Goal: Use online tool/utility

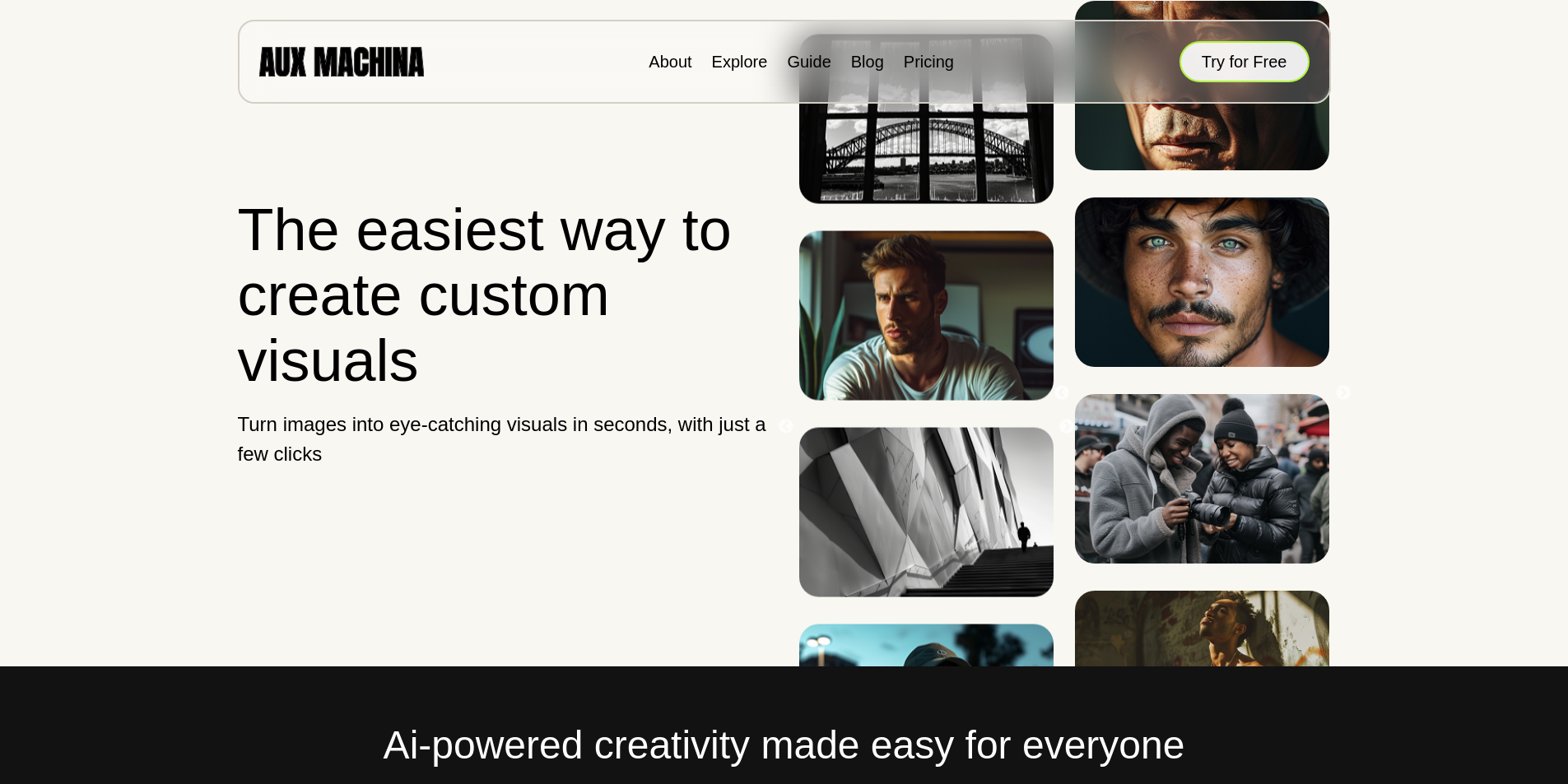
click at [1249, 50] on button "Try for Free" at bounding box center [1244, 62] width 130 height 41
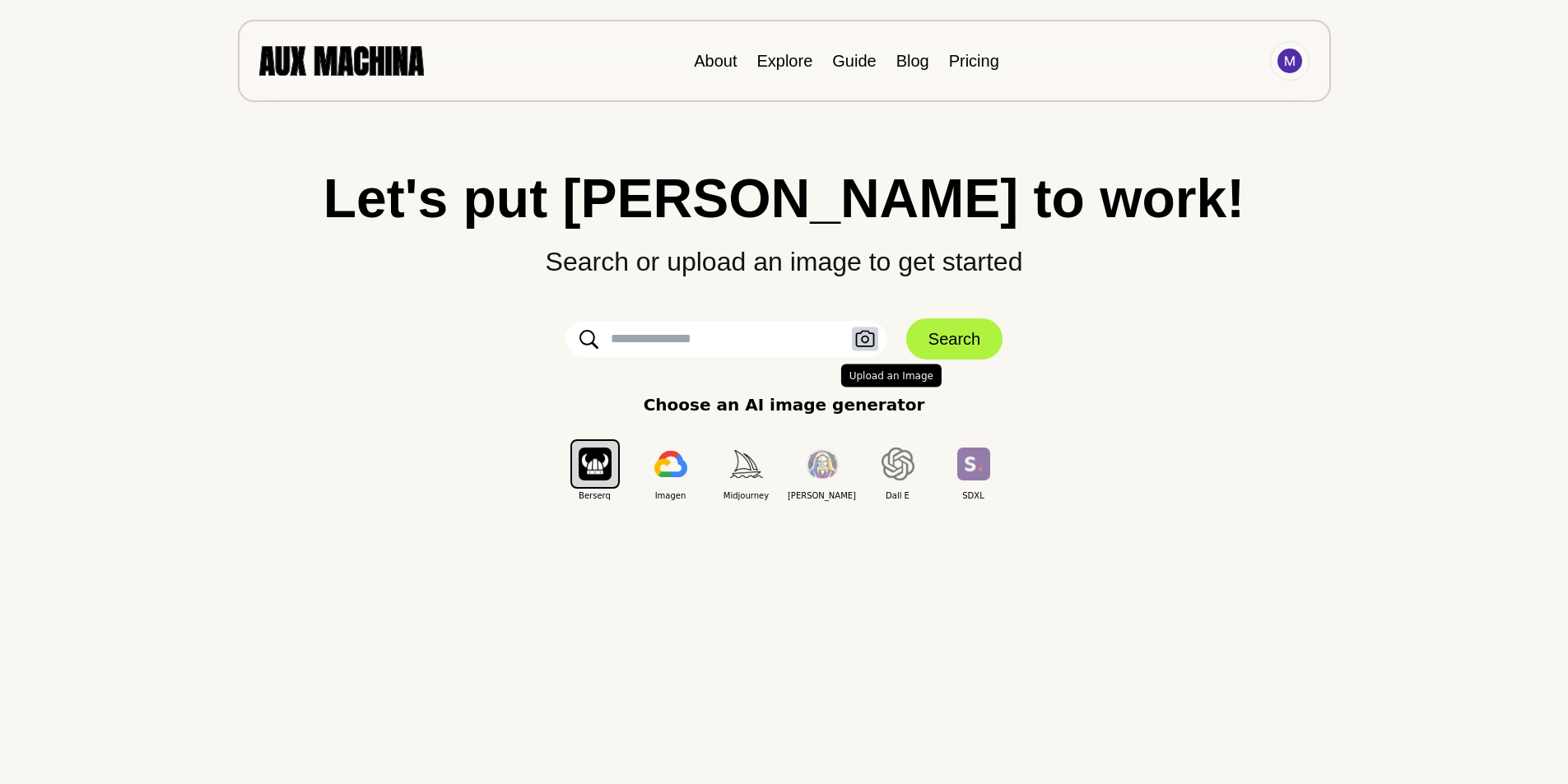
click at [860, 337] on icon "button" at bounding box center [865, 339] width 20 height 17
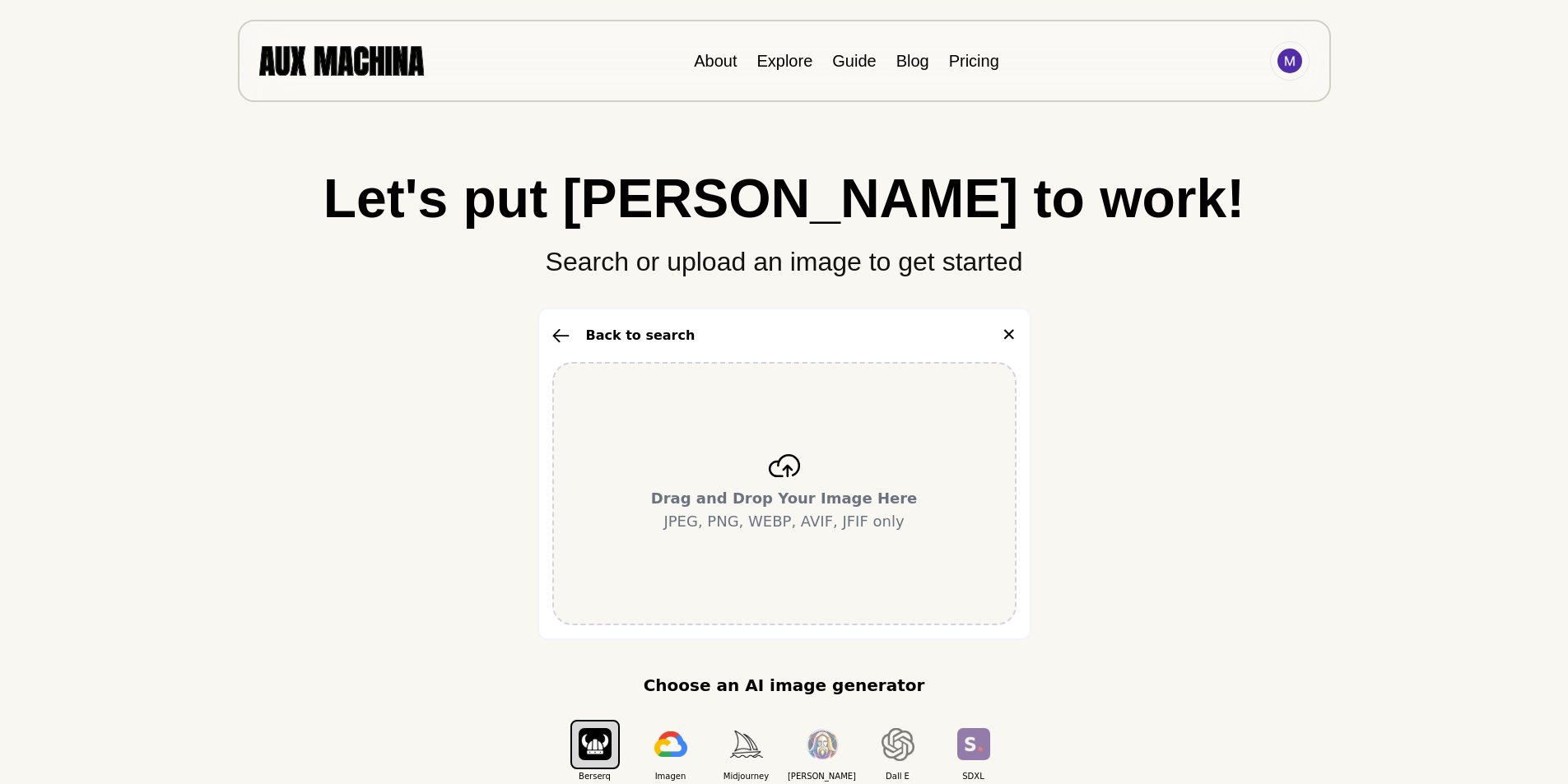
click at [727, 464] on div "Drag and Drop Your Image Here JPEG, PNG, WEBP, AVIF, JFIF only" at bounding box center [784, 494] width 464 height 263
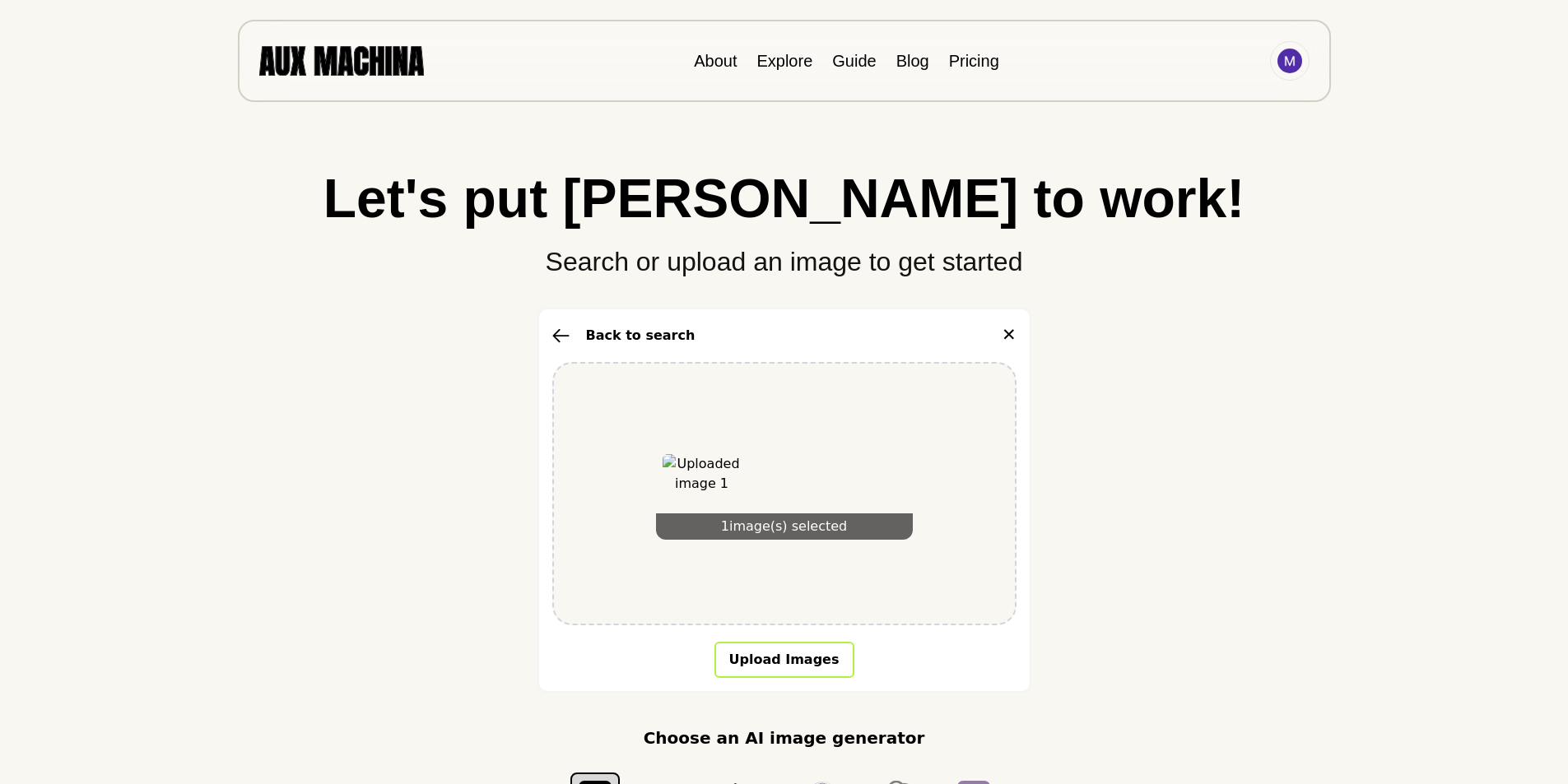
click at [800, 660] on button "Upload Images" at bounding box center [784, 660] width 140 height 36
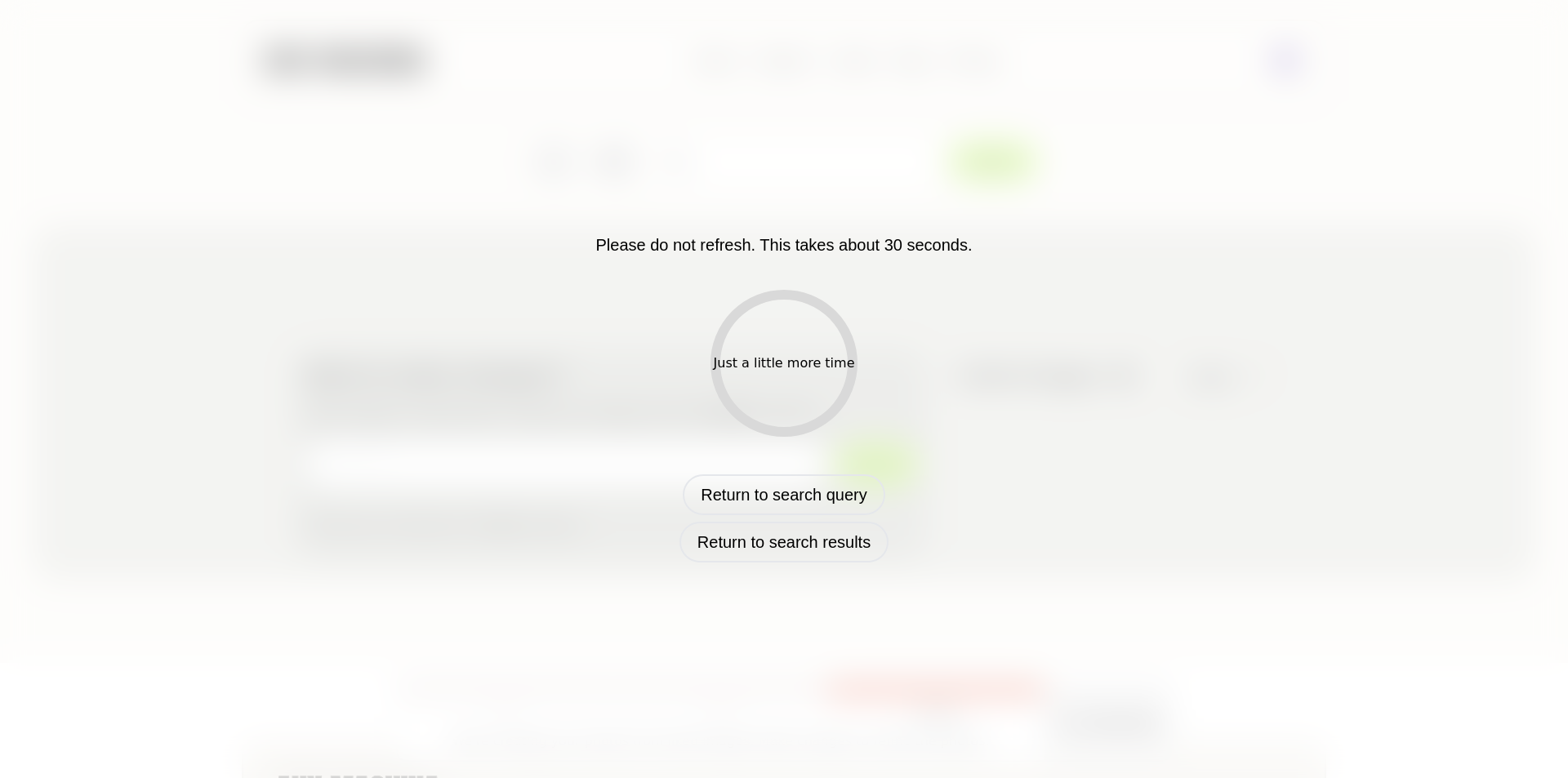
click at [797, 379] on div "Just a little more time" at bounding box center [784, 363] width 147 height 147
